Goal: Task Accomplishment & Management: Manage account settings

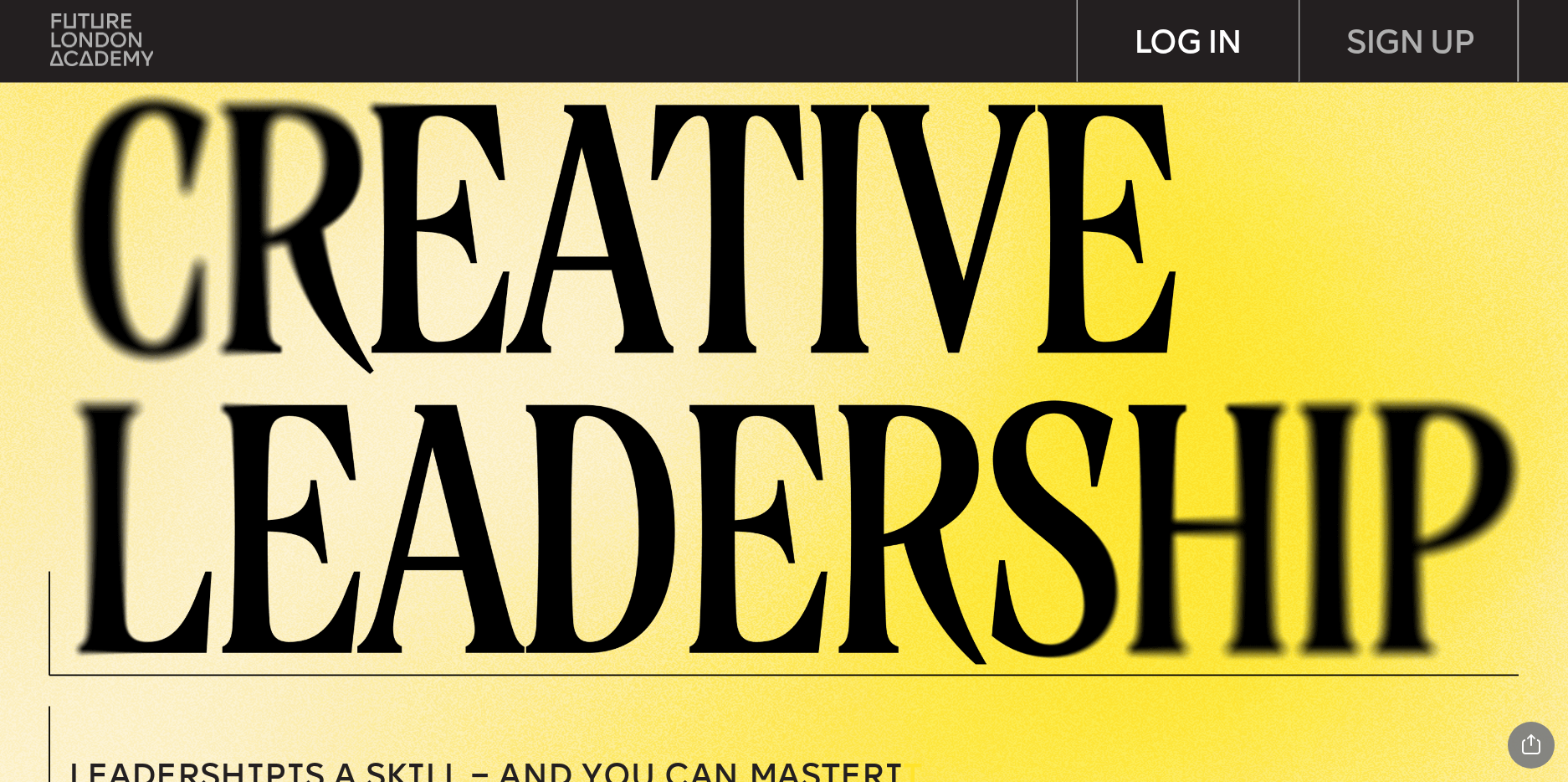
click at [1187, 32] on div "LOG IN" at bounding box center [1188, 41] width 221 height 81
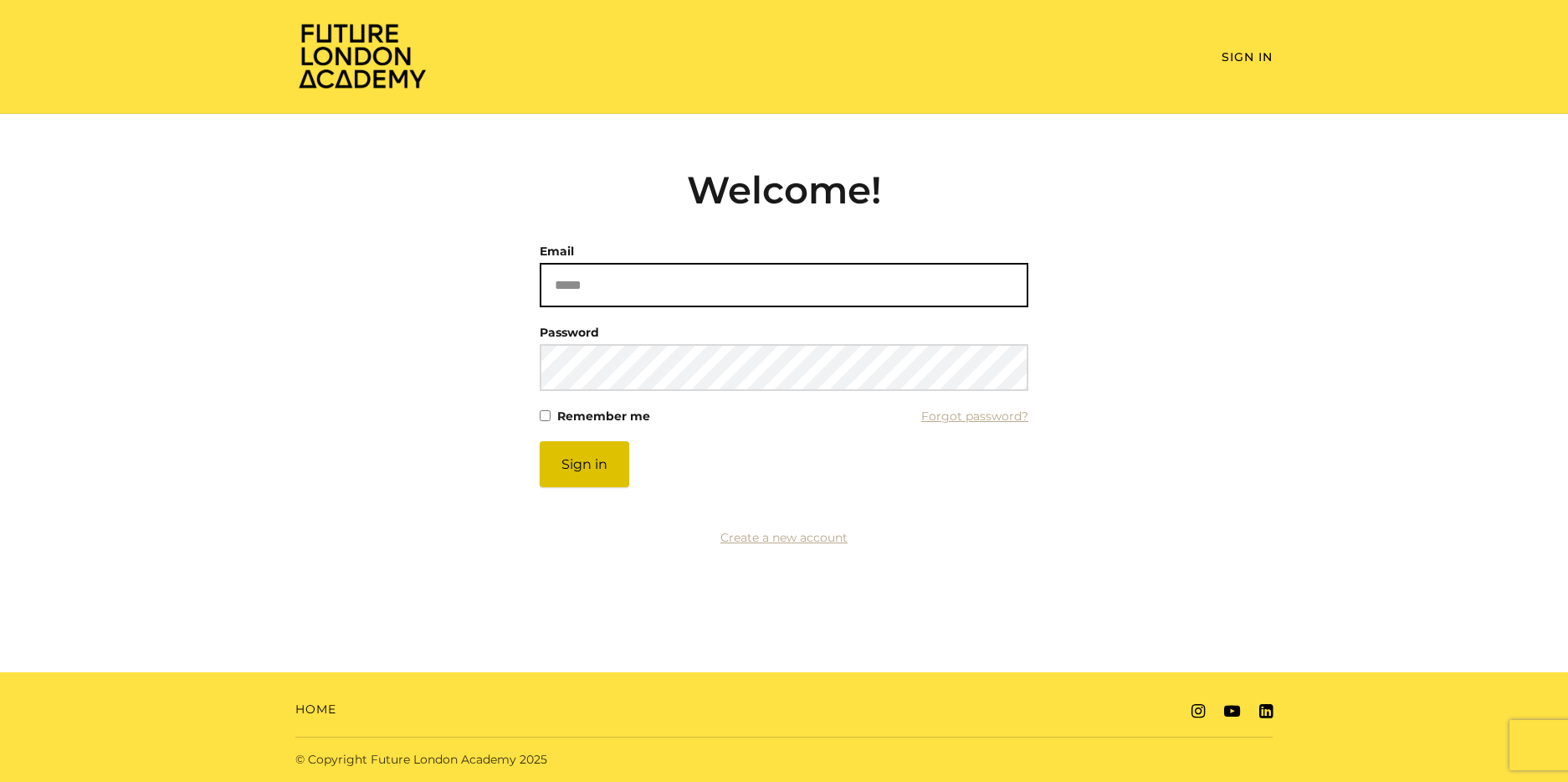
type input "**********"
click at [592, 467] on button "Sign in" at bounding box center [584, 464] width 90 height 46
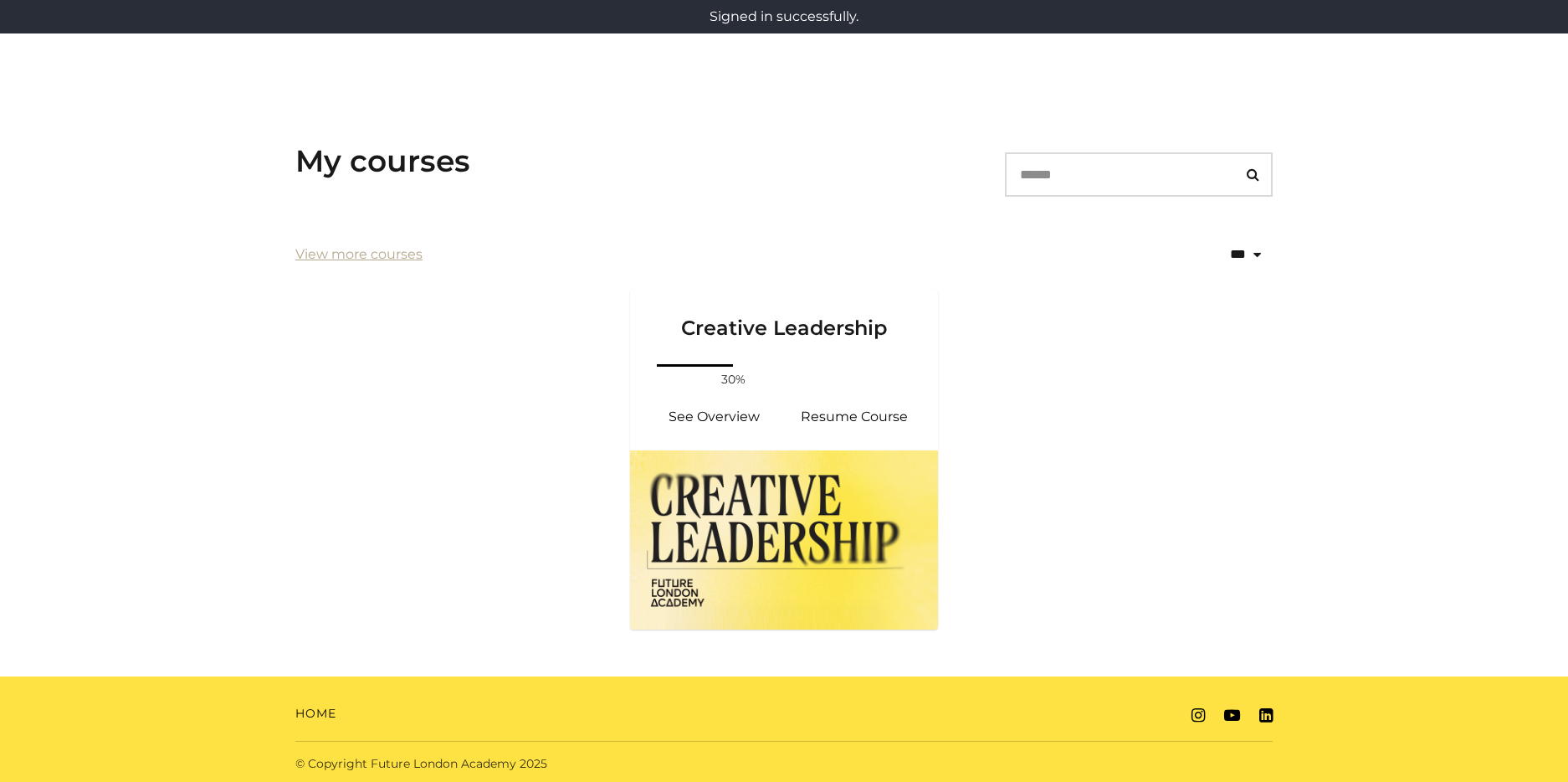
scroll to position [184, 0]
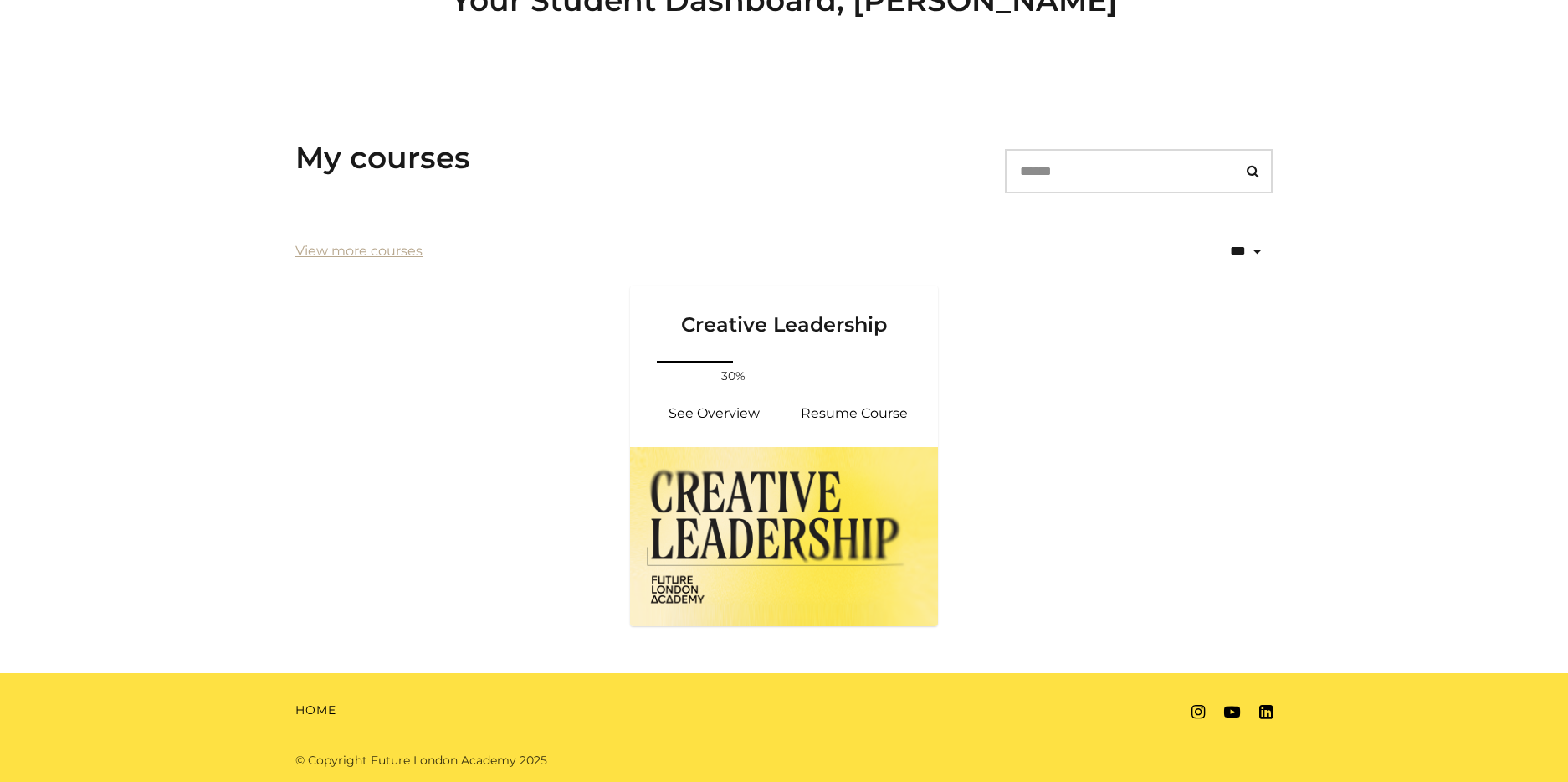
click at [311, 350] on ul "Creative Leadership Your progress: 30% See Overview Resume Course" at bounding box center [784, 466] width 1005 height 361
click at [768, 483] on img at bounding box center [784, 536] width 308 height 179
